Goal: Find specific page/section: Find specific page/section

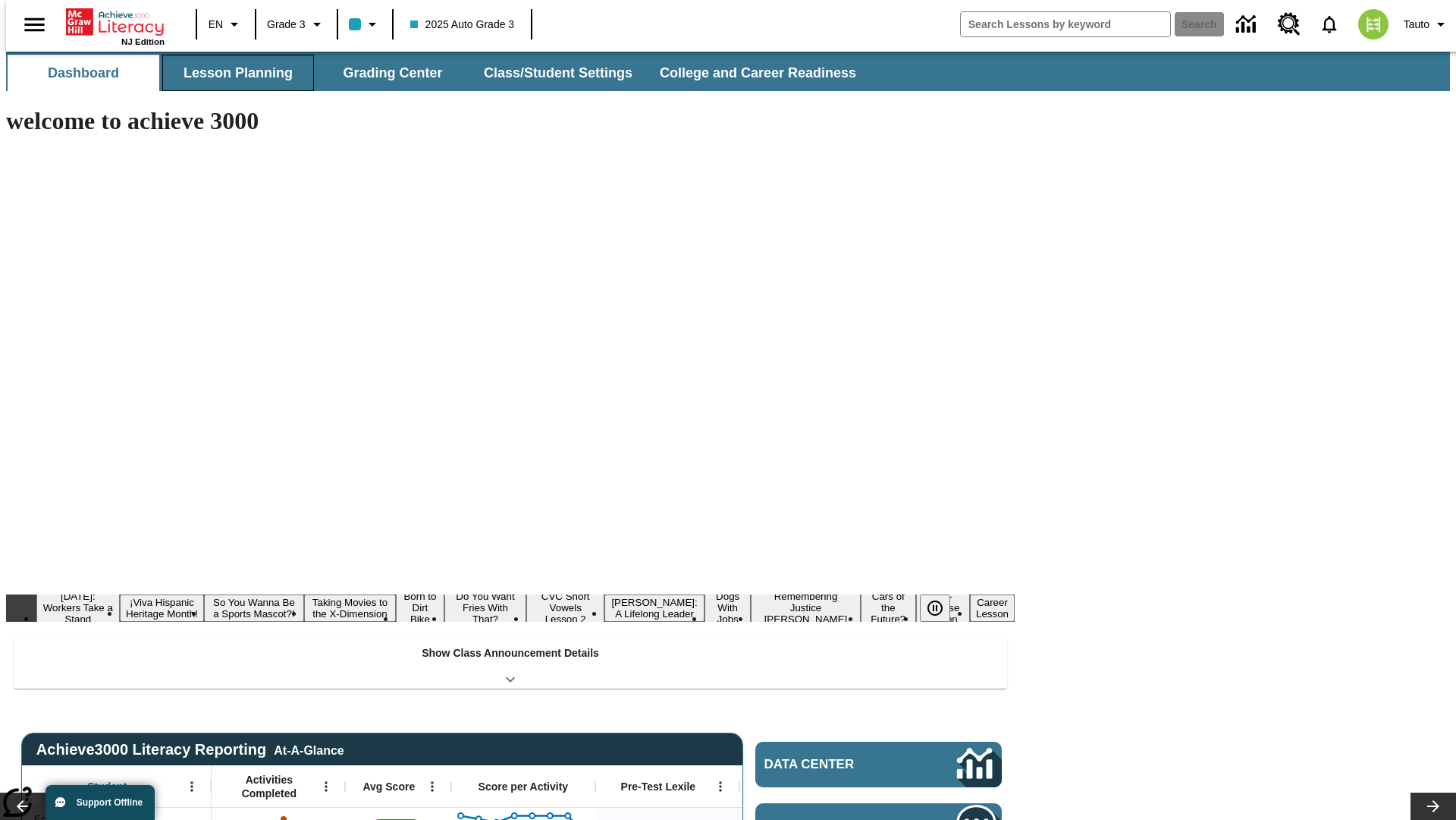
click at [232, 73] on button "Lesson Planning" at bounding box center [238, 73] width 151 height 36
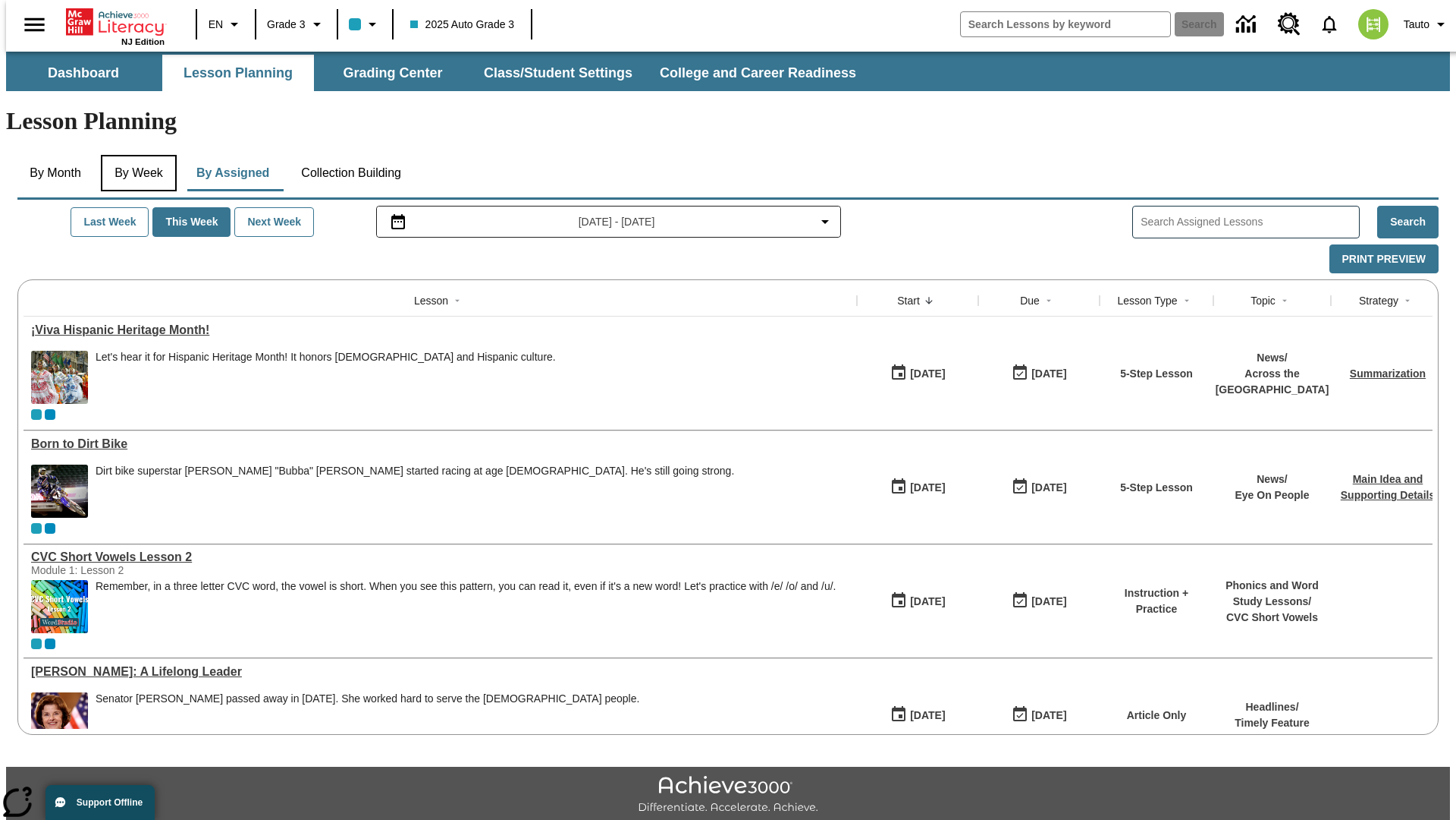
click at [136, 154] on button "By Week" at bounding box center [138, 173] width 76 height 36
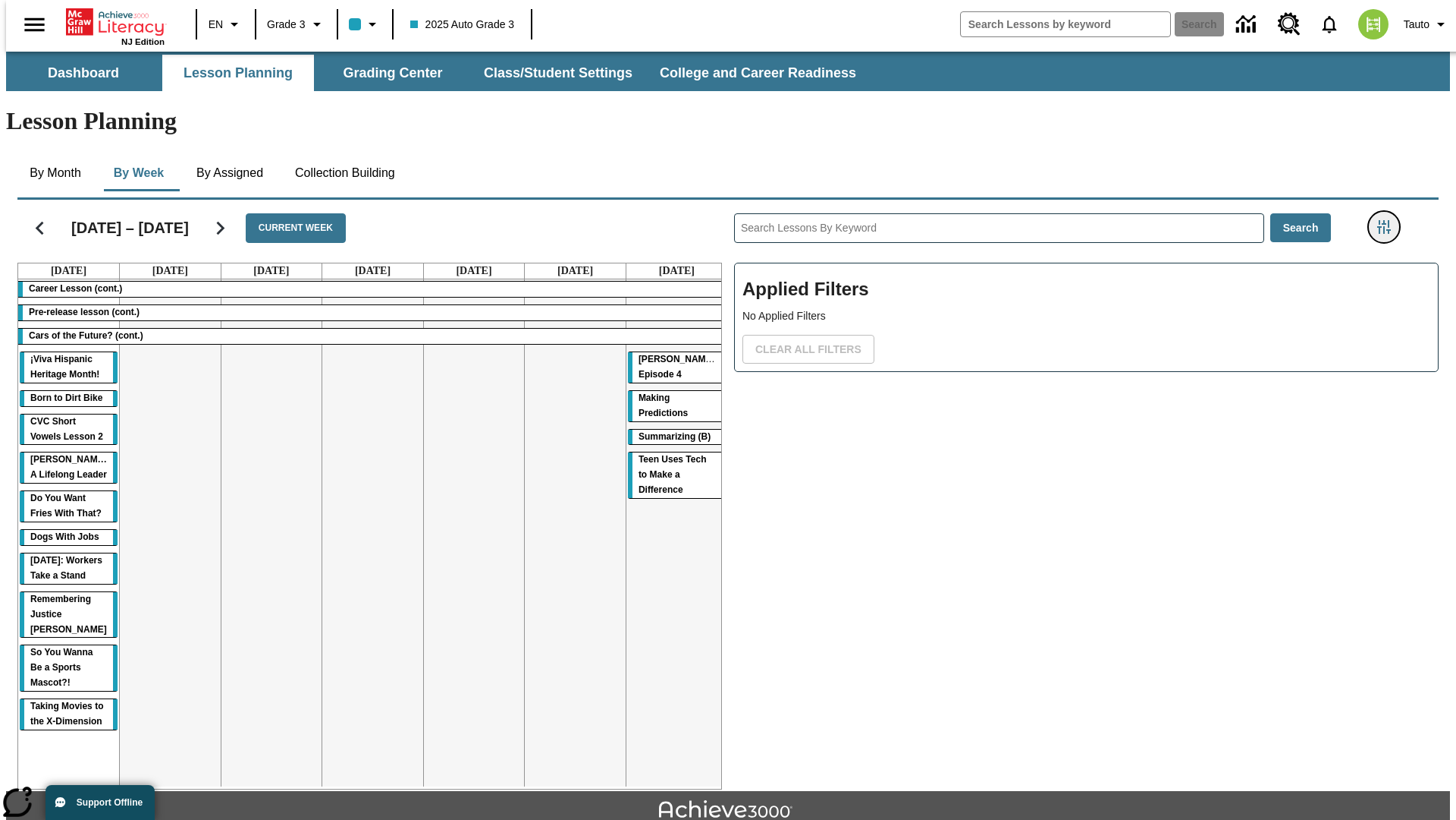
click at [1389, 220] on icon "Filters Side menu" at bounding box center [1384, 226] width 13 height 13
